Goal: Task Accomplishment & Management: Manage account settings

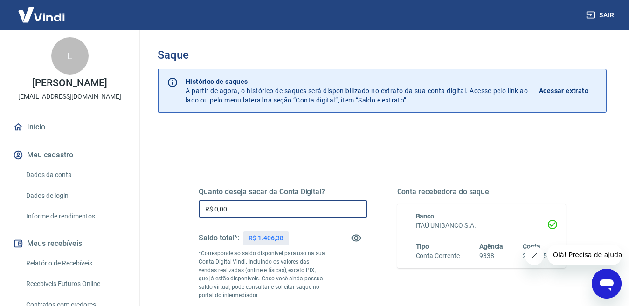
click at [218, 205] on input "R$ 0,00" at bounding box center [283, 208] width 169 height 17
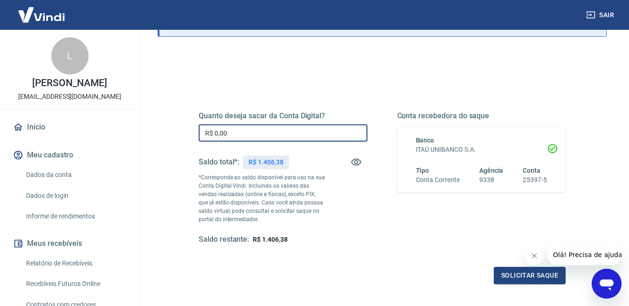
scroll to position [93, 0]
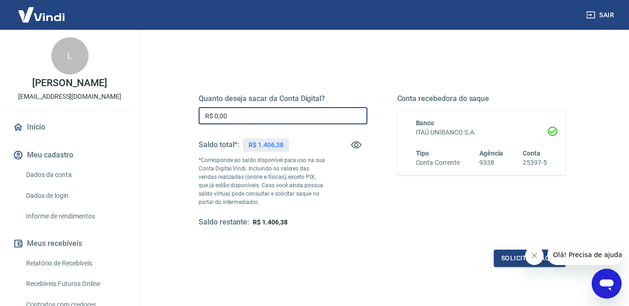
drag, startPoint x: 241, startPoint y: 117, endPoint x: 120, endPoint y: 100, distance: 122.5
click at [120, 100] on div "Sair L [PERSON_NAME] [EMAIL_ADDRESS][DOMAIN_NAME] Início Meu cadastro Dados da …" at bounding box center [314, 60] width 629 height 306
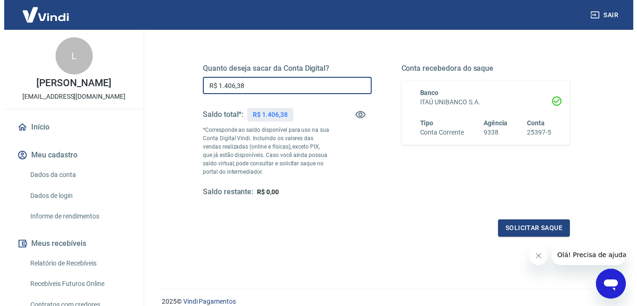
scroll to position [140, 0]
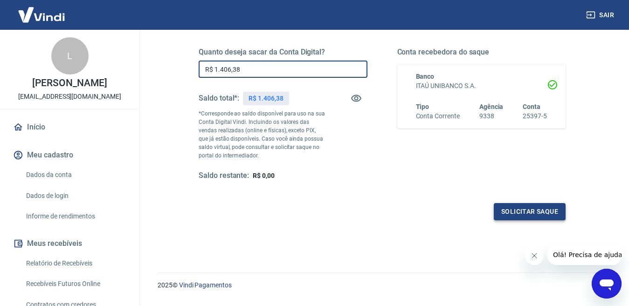
type input "R$ 1.406,38"
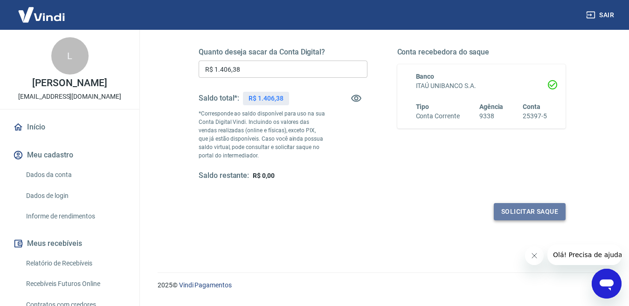
click at [527, 212] on button "Solicitar saque" at bounding box center [530, 211] width 72 height 17
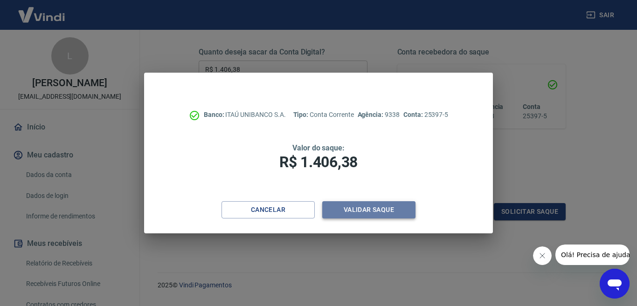
click at [383, 211] on button "Validar saque" at bounding box center [368, 209] width 93 height 17
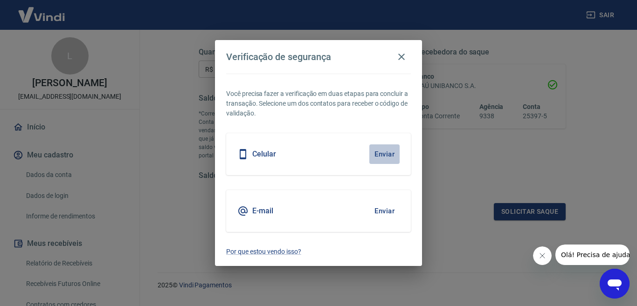
click at [379, 153] on button "Enviar" at bounding box center [384, 154] width 30 height 20
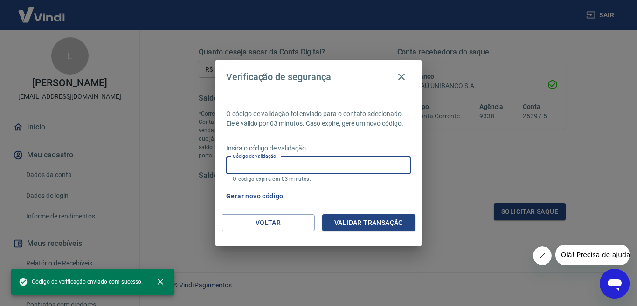
click at [274, 168] on input "Código de validação" at bounding box center [318, 165] width 185 height 17
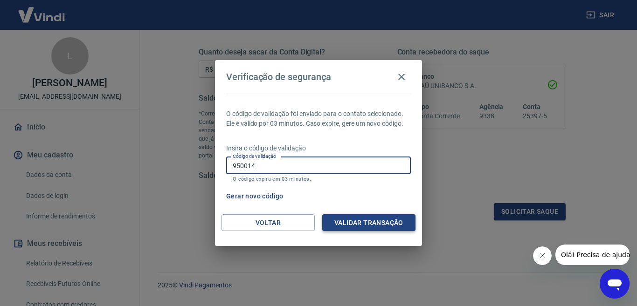
type input "950014"
click at [356, 219] on button "Validar transação" at bounding box center [368, 222] width 93 height 17
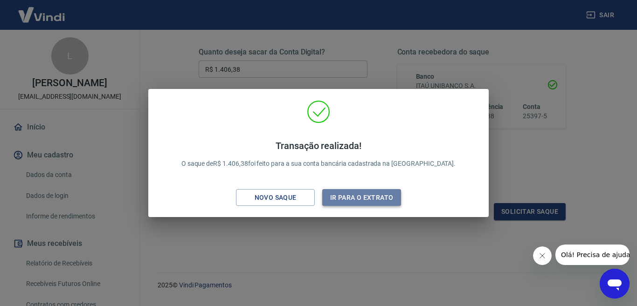
click at [347, 197] on button "Ir para o extrato" at bounding box center [361, 197] width 79 height 17
